Goal: Obtain resource: Obtain resource

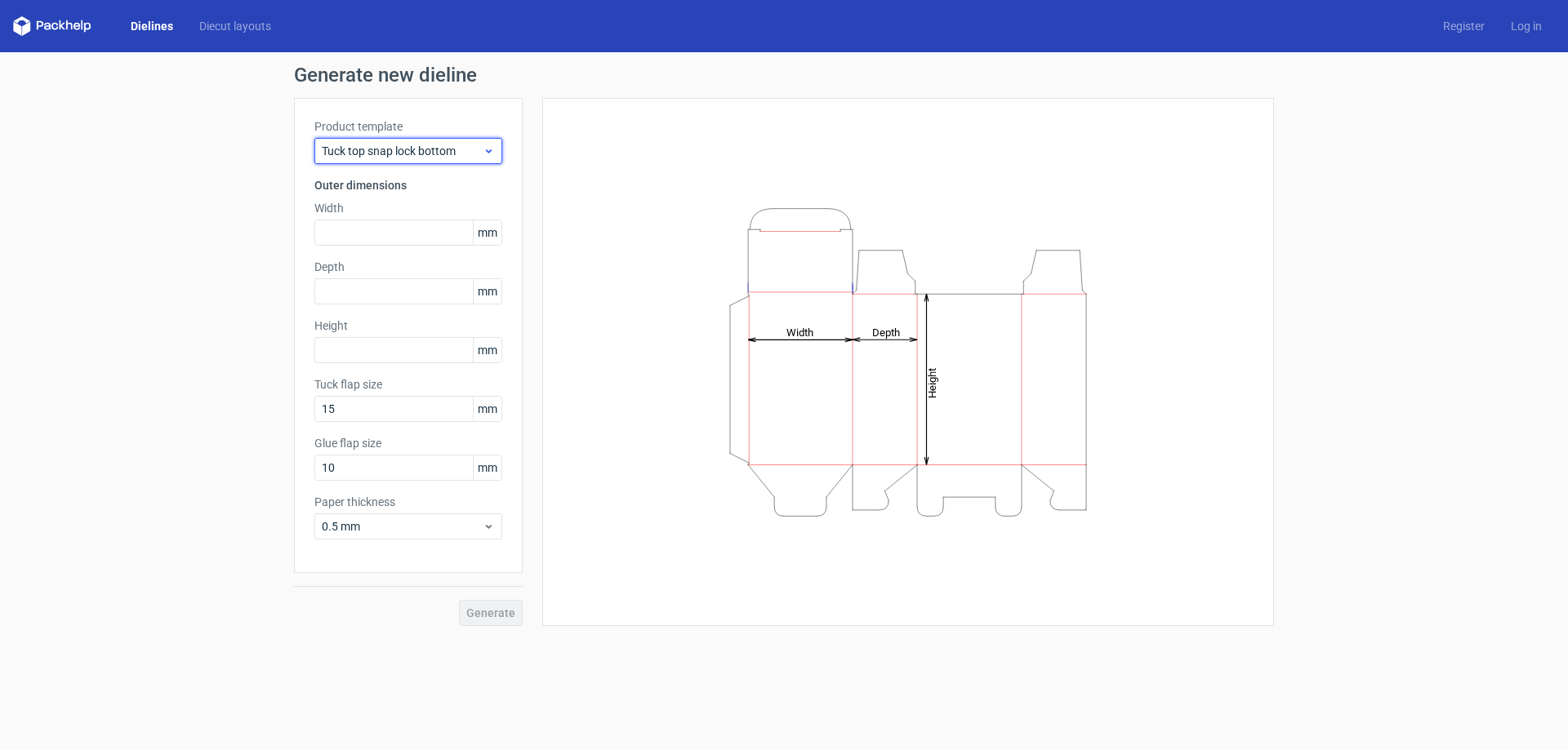
click at [480, 159] on div "Tuck top snap lock bottom" at bounding box center [408, 151] width 188 height 26
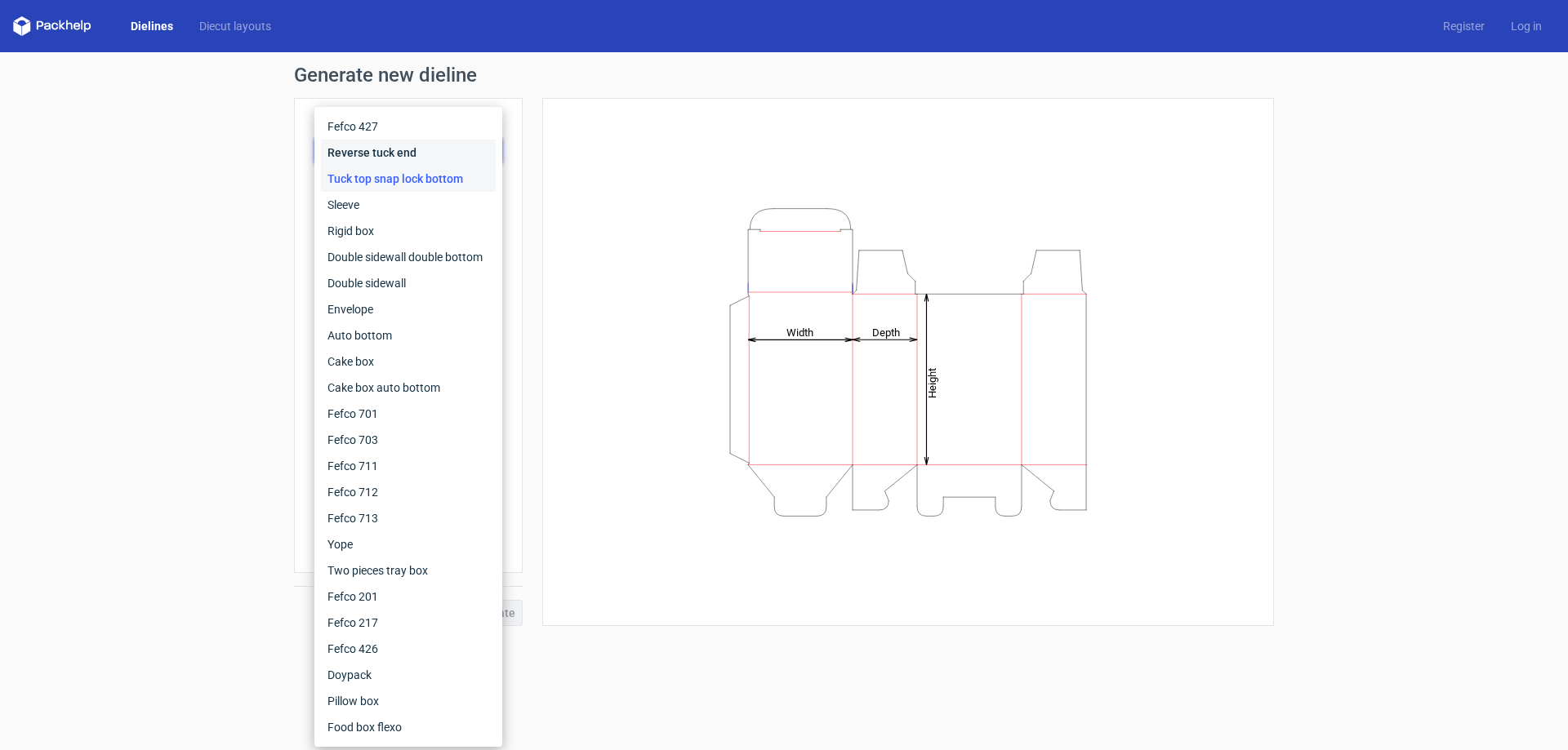
click at [441, 158] on div "Reverse tuck end" at bounding box center [408, 152] width 175 height 26
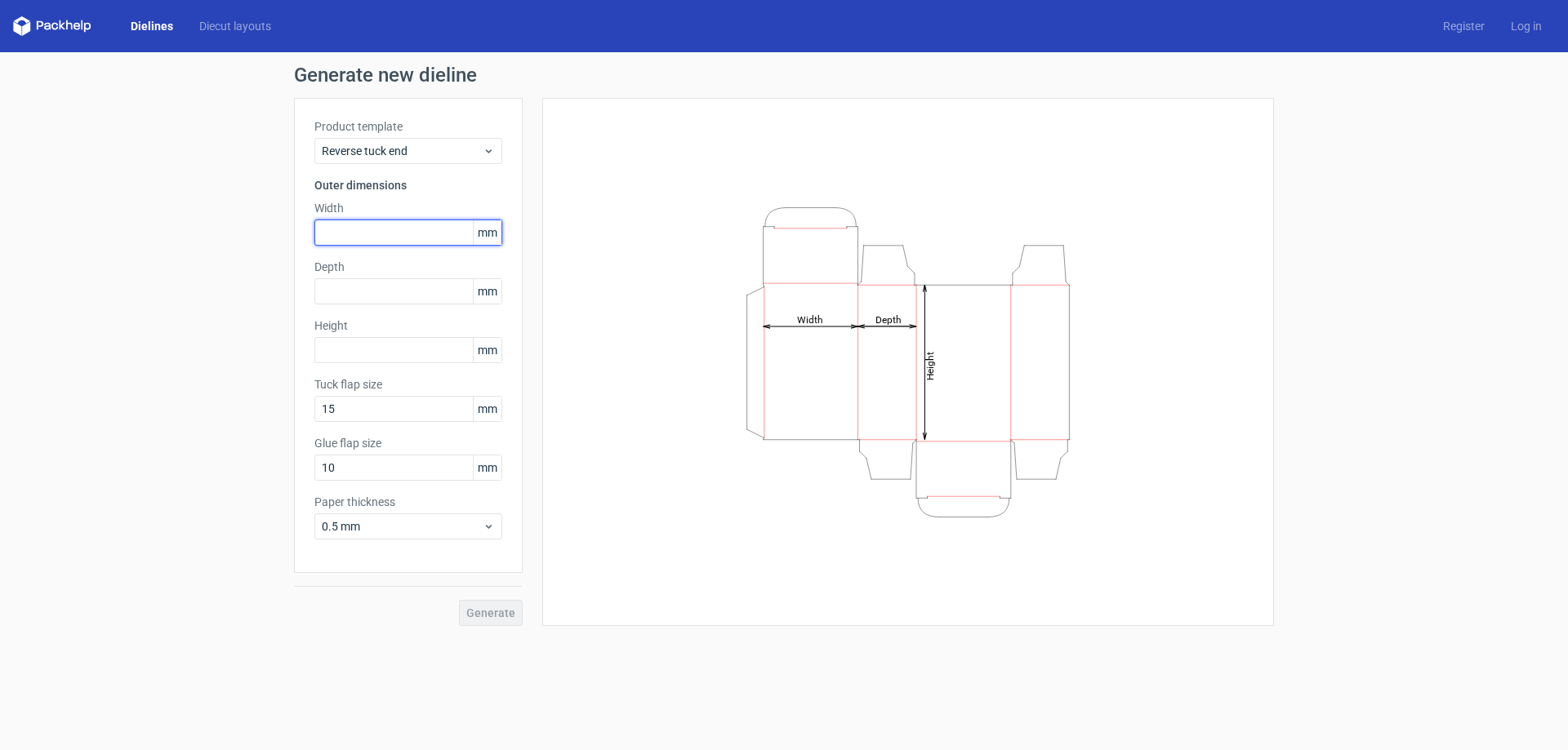
click at [430, 231] on input "text" at bounding box center [408, 232] width 188 height 26
click at [400, 297] on input "text" at bounding box center [408, 291] width 188 height 26
click at [400, 231] on input "text" at bounding box center [408, 232] width 188 height 26
type input "80"
click at [382, 298] on input "text" at bounding box center [408, 291] width 188 height 26
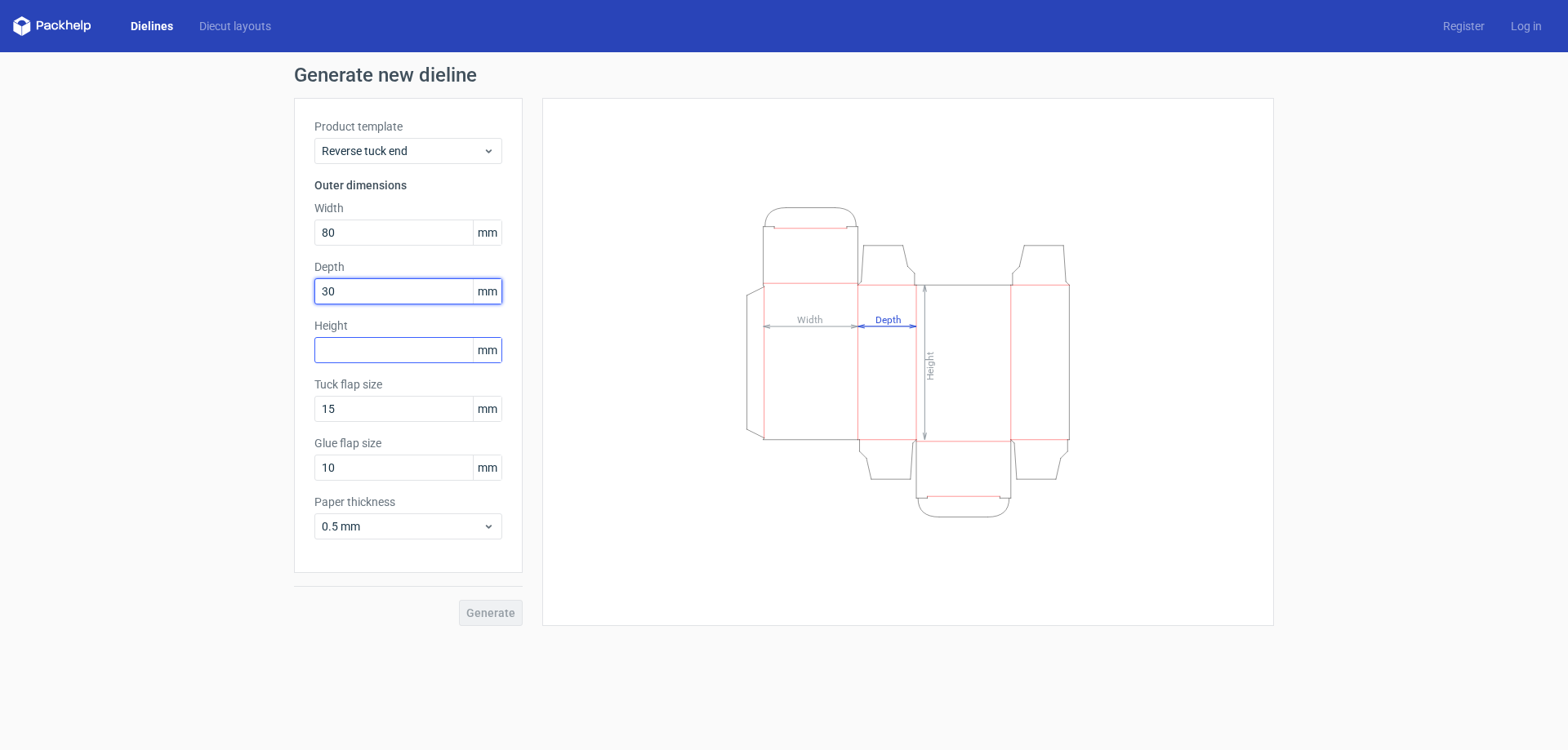
type input "30"
click at [378, 350] on input "text" at bounding box center [408, 350] width 188 height 26
type input "50"
click at [492, 613] on span "Generate" at bounding box center [491, 613] width 49 height 11
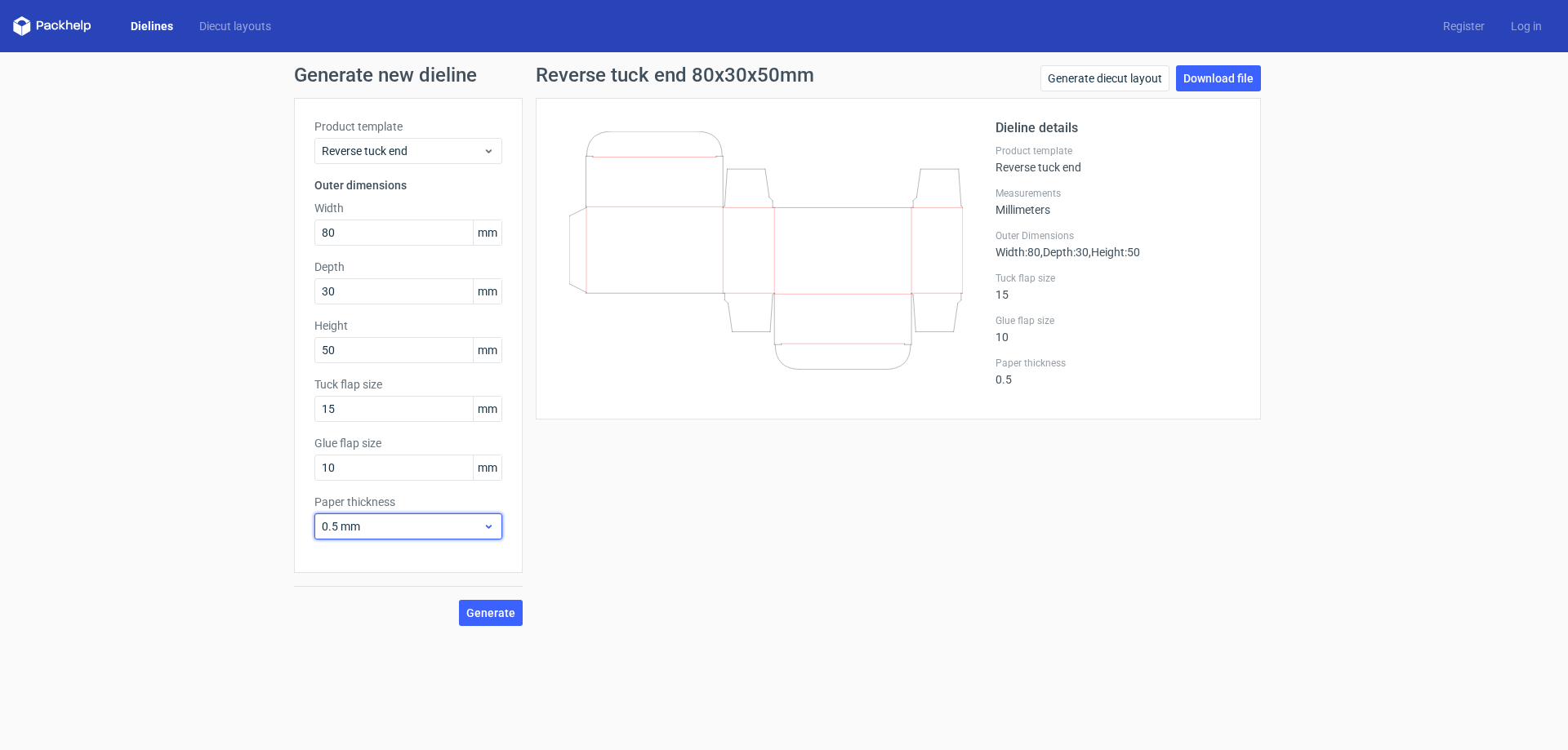
click at [380, 522] on span "0.5 mm" at bounding box center [402, 526] width 161 height 17
click at [381, 522] on span "0.5 mm" at bounding box center [402, 526] width 161 height 17
click at [367, 559] on div "0.4 mm" at bounding box center [408, 562] width 175 height 26
drag, startPoint x: 405, startPoint y: 469, endPoint x: 182, endPoint y: 484, distance: 223.5
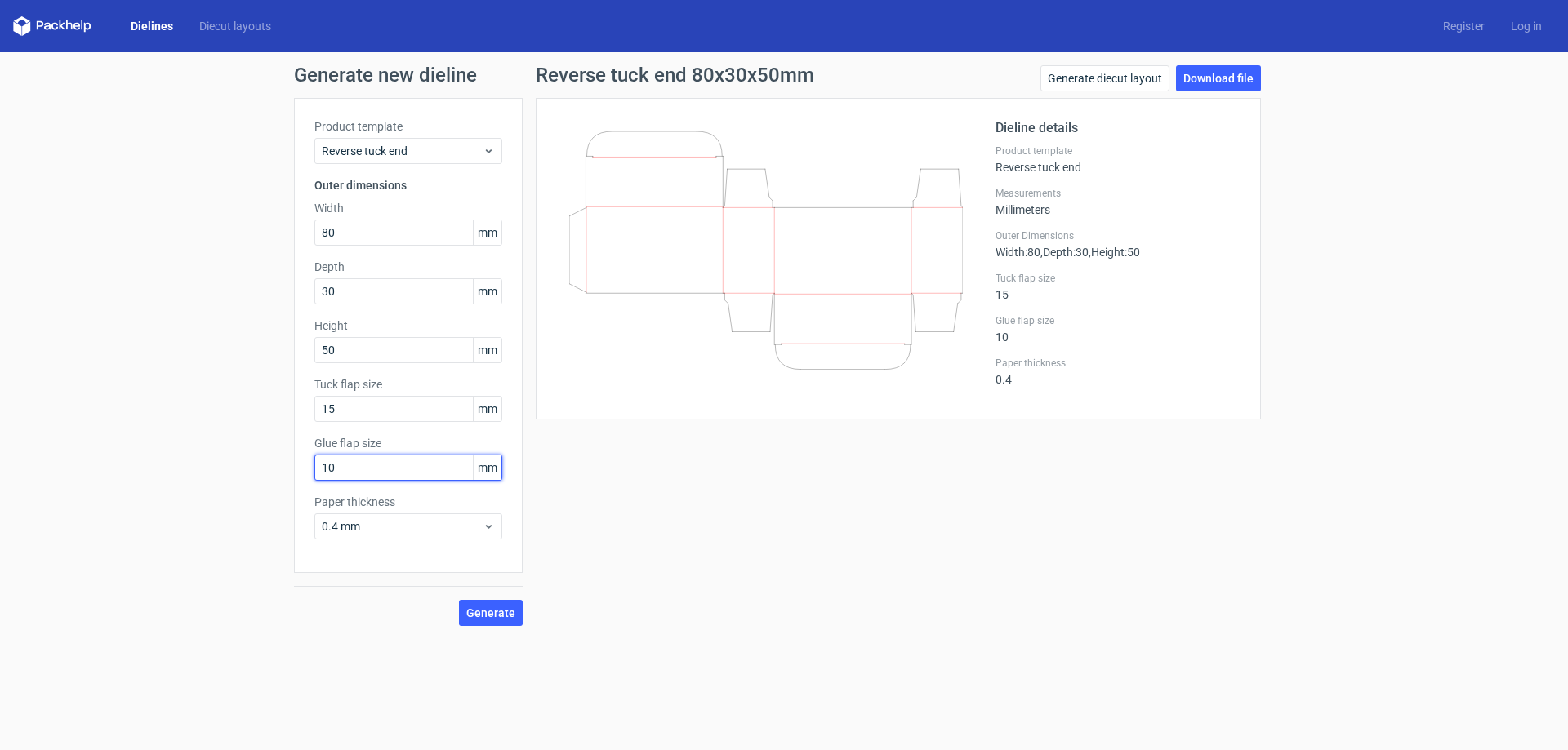
click at [182, 484] on div "Generate new dieline Product template Reverse tuck end Outer dimensions Width 8…" at bounding box center [784, 345] width 1568 height 586
type input "15"
click at [496, 611] on span "Generate" at bounding box center [491, 613] width 49 height 11
click at [1219, 73] on link "Download file" at bounding box center [1219, 78] width 85 height 26
